Goal: Task Accomplishment & Management: Manage account settings

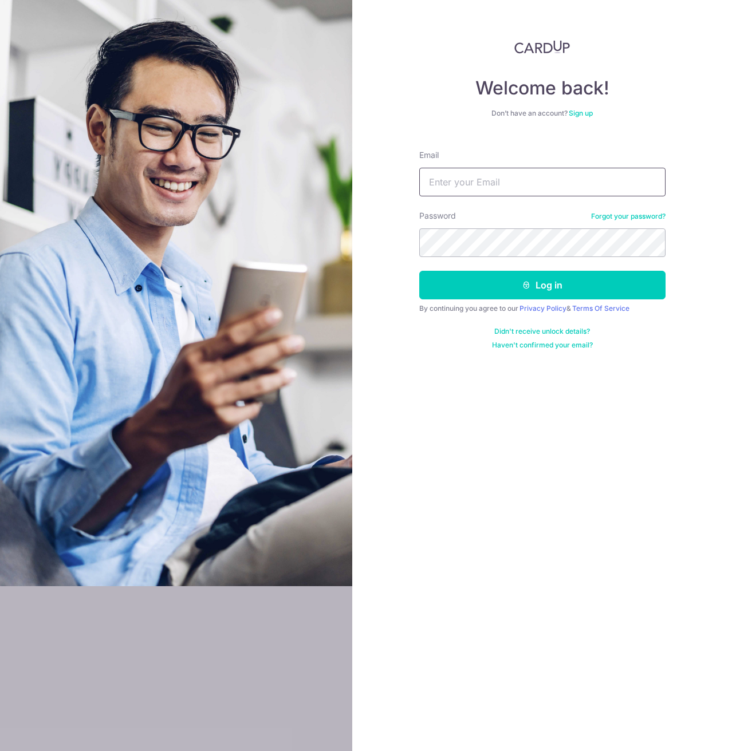
click at [575, 181] on input "Email" at bounding box center [542, 182] width 246 height 29
type input "[EMAIL_ADDRESS][DOMAIN_NAME]"
click at [419, 271] on button "Log in" at bounding box center [542, 285] width 246 height 29
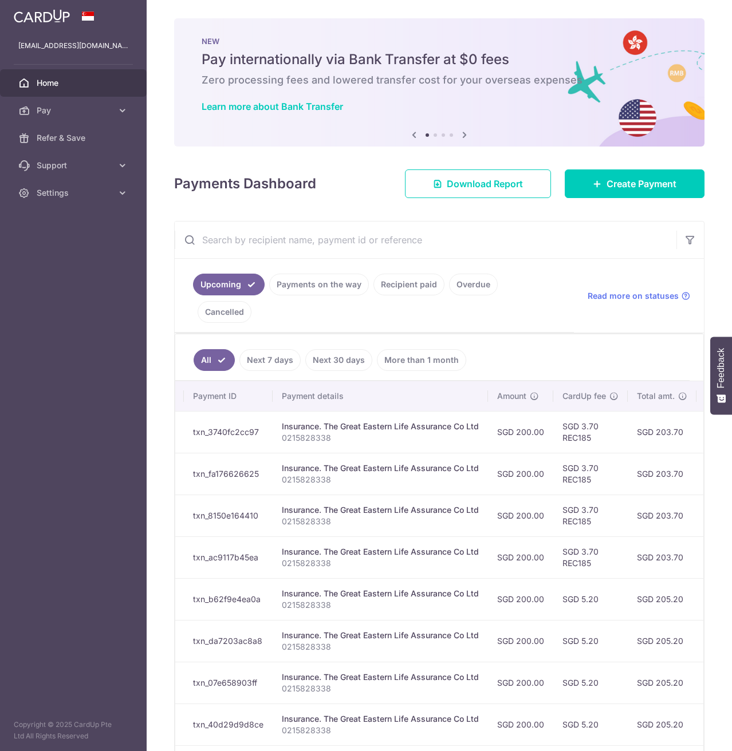
scroll to position [0, 172]
